Goal: Information Seeking & Learning: Learn about a topic

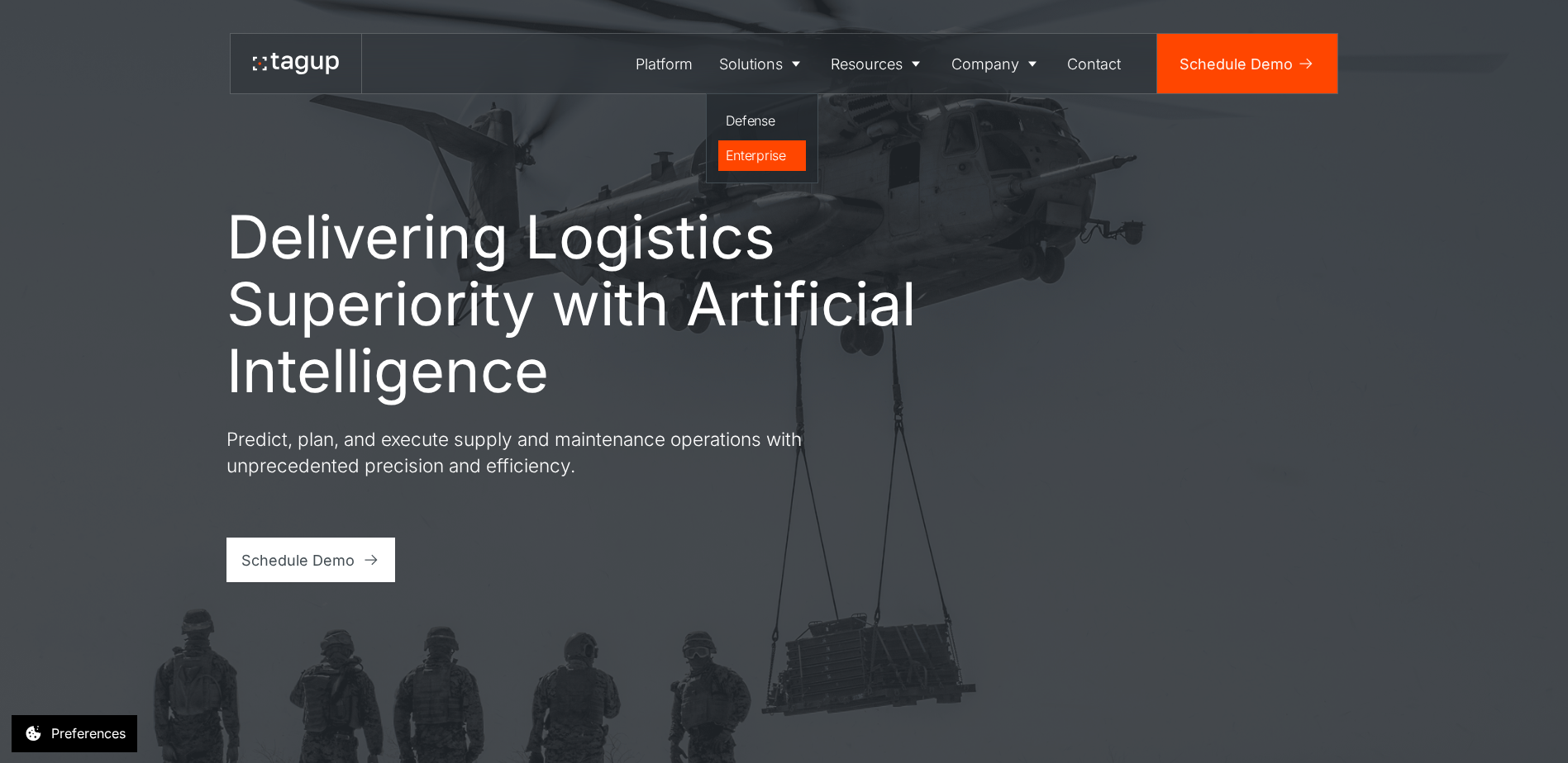
click at [737, 152] on div "Enterprise" at bounding box center [762, 155] width 73 height 20
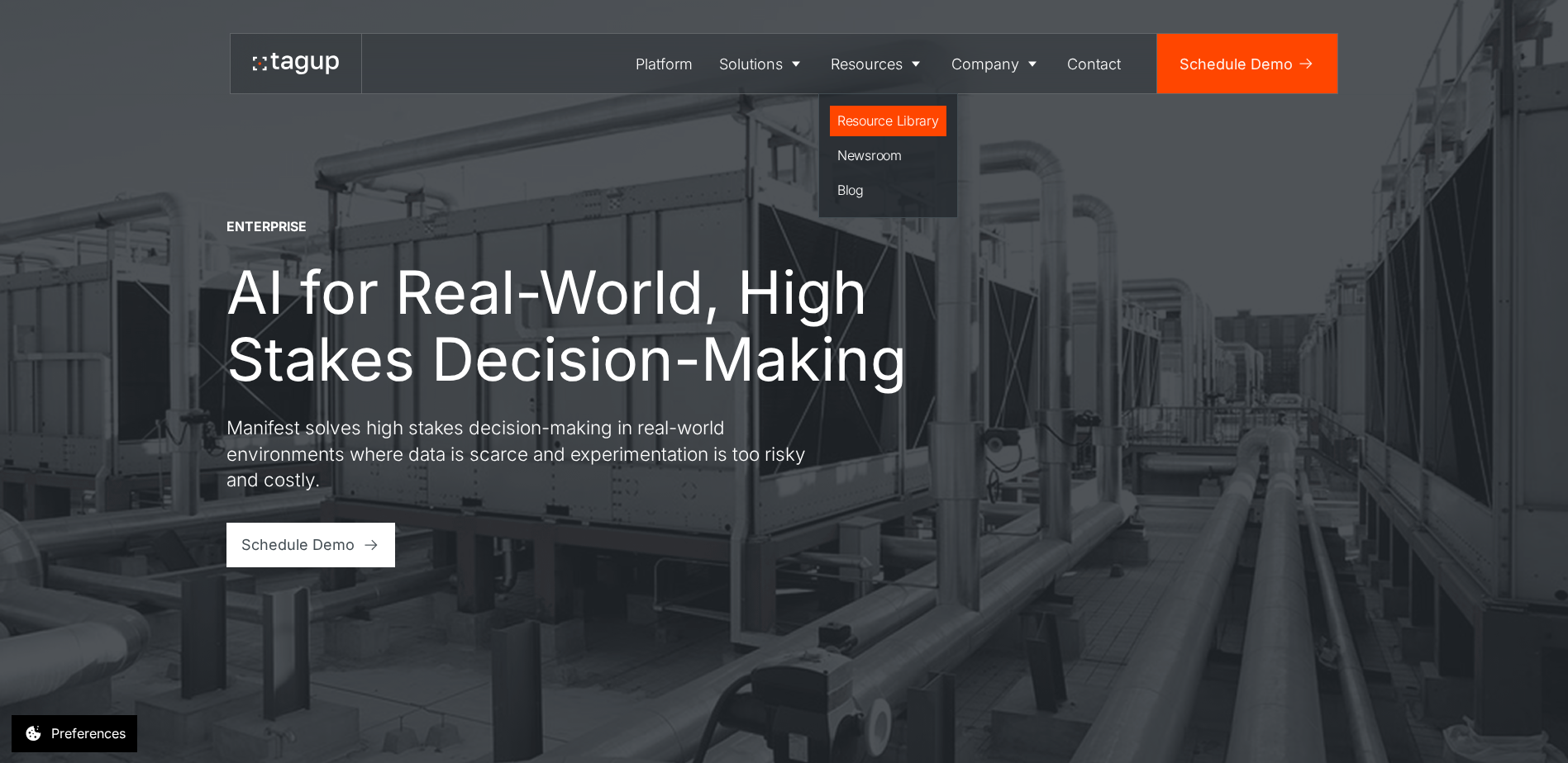
click at [891, 113] on div "Resource Library" at bounding box center [888, 121] width 102 height 20
